Goal: Task Accomplishment & Management: Use online tool/utility

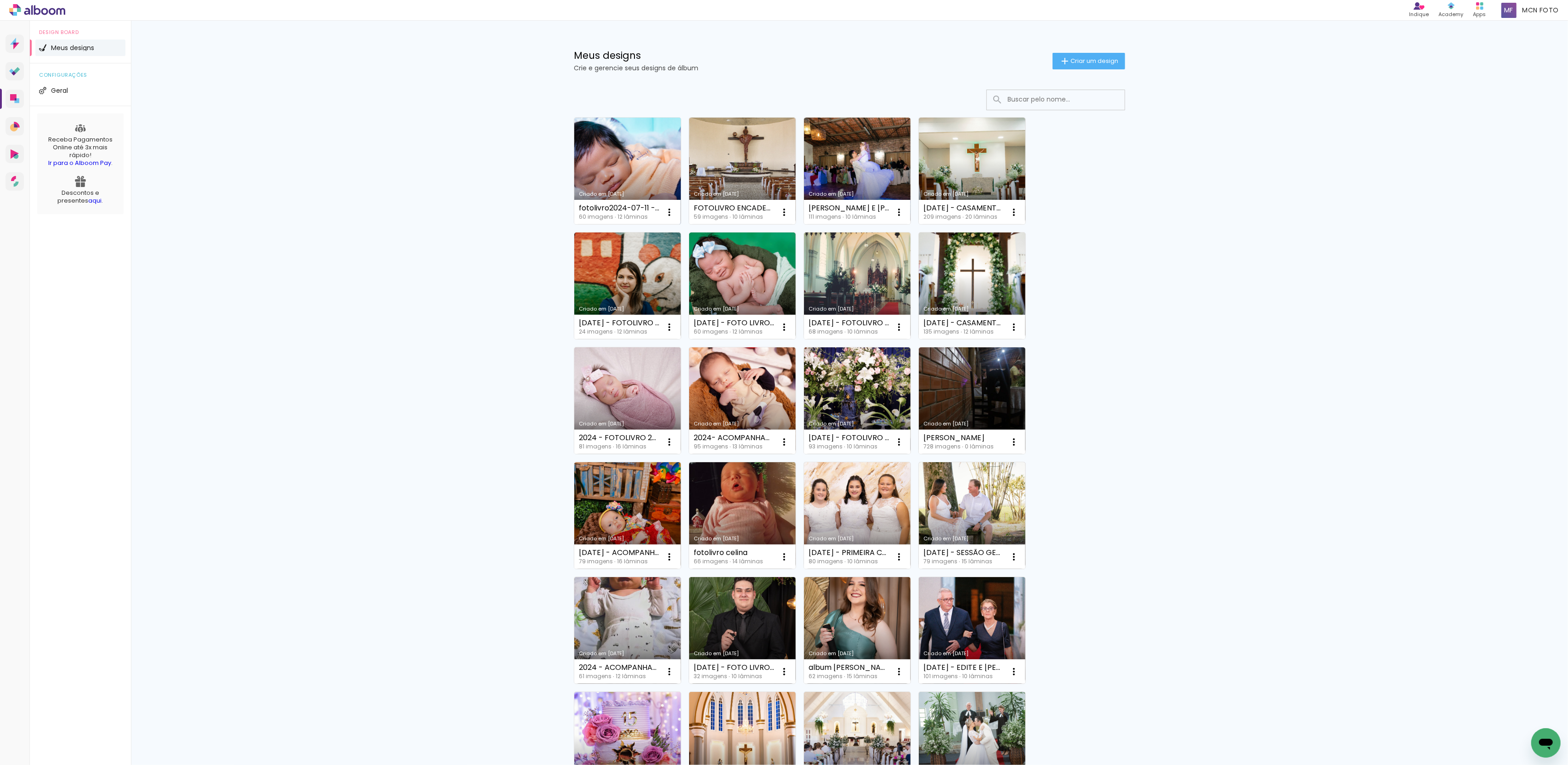
click at [591, 179] on link "Criado em [DATE]" at bounding box center [627, 170] width 107 height 107
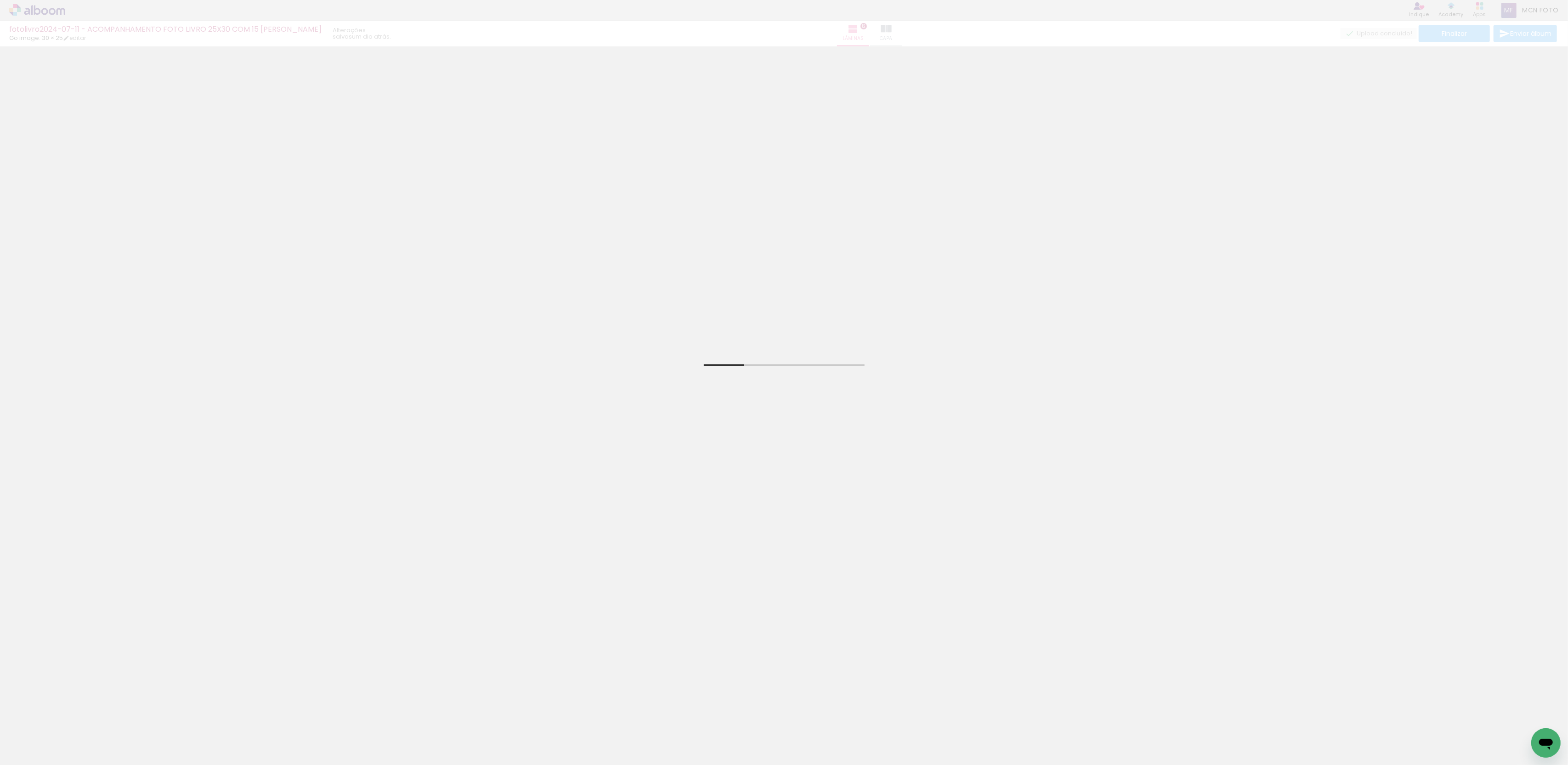
click at [35, 736] on input "Todas as fotos" at bounding box center [26, 737] width 35 height 8
